Goal: Task Accomplishment & Management: Use online tool/utility

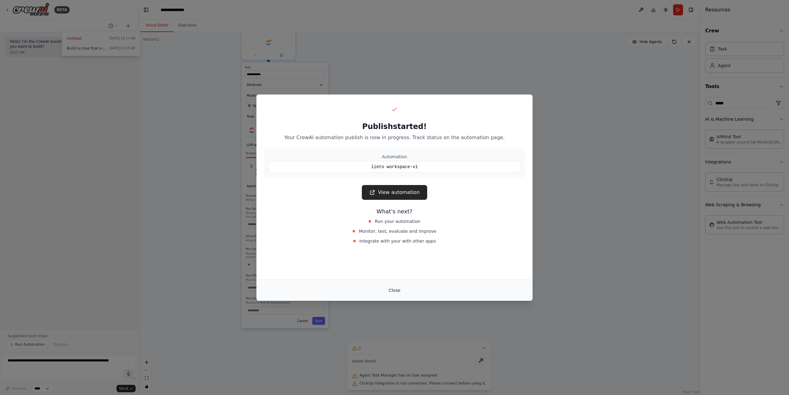
click at [397, 290] on button "Close" at bounding box center [395, 290] width 22 height 11
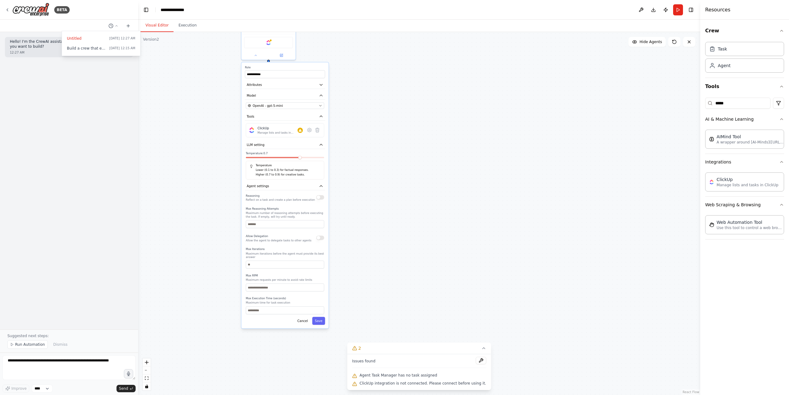
click at [178, 158] on div "**********" at bounding box center [419, 213] width 562 height 363
click at [419, 377] on span "Agent Task Manager has no task assigned" at bounding box center [399, 375] width 78 height 5
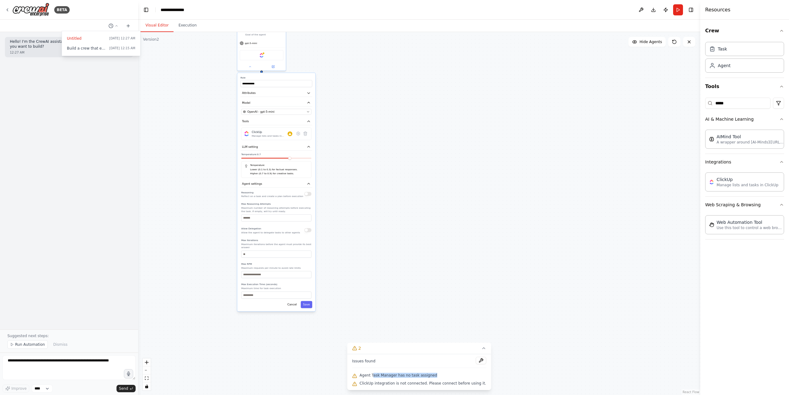
drag, startPoint x: 376, startPoint y: 377, endPoint x: 442, endPoint y: 376, distance: 66.3
click at [442, 376] on div "Agent Task Manager has no task assigned" at bounding box center [419, 376] width 134 height 8
click at [475, 362] on button at bounding box center [480, 360] width 10 height 7
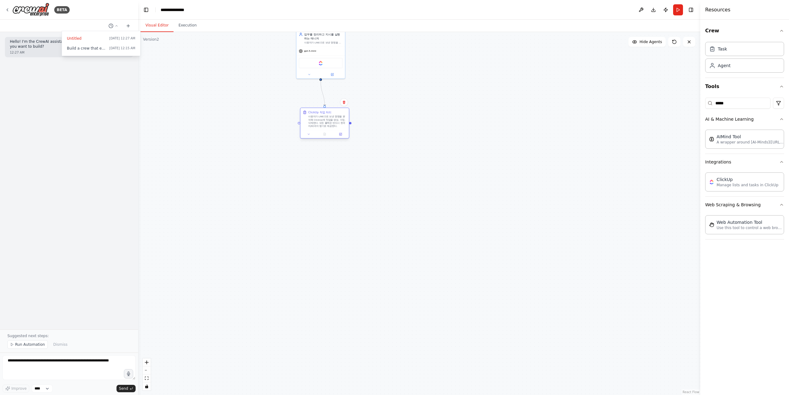
drag, startPoint x: 429, startPoint y: 84, endPoint x: 327, endPoint y: 116, distance: 106.9
click at [326, 116] on div "ClickUp 작업 처리 사용자가 LINE으로 보낸 명령을 분석해 ClickUp에 작업을 생성, 수정, 삭제한다. 모든 출력은 반드시 한국어/…" at bounding box center [327, 118] width 38 height 17
click at [455, 120] on div ".deletable-edge-delete-btn { width: 20px; height: 20px; border: 0px solid #ffff…" at bounding box center [419, 213] width 562 height 363
drag, startPoint x: 350, startPoint y: 157, endPoint x: 383, endPoint y: 340, distance: 185.6
click at [377, 343] on div ".deletable-edge-delete-btn { width: 20px; height: 20px; border: 0px solid #ffff…" at bounding box center [419, 213] width 562 height 363
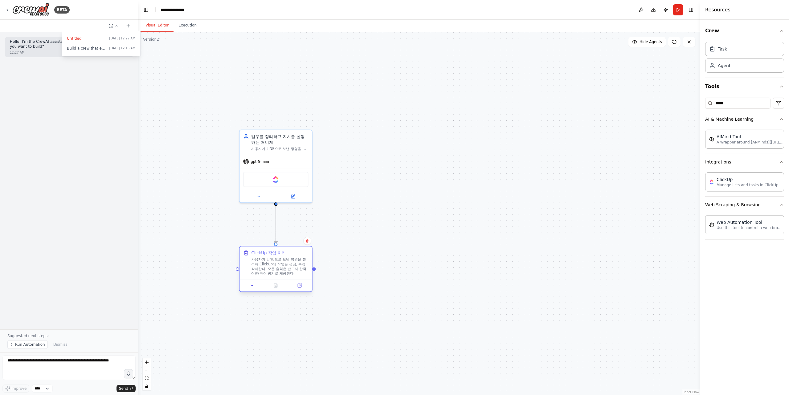
drag, startPoint x: 281, startPoint y: 255, endPoint x: 273, endPoint y: 253, distance: 8.8
click at [273, 253] on div "ClickUp 작업 처리" at bounding box center [268, 253] width 35 height 6
